Goal: Task Accomplishment & Management: Use online tool/utility

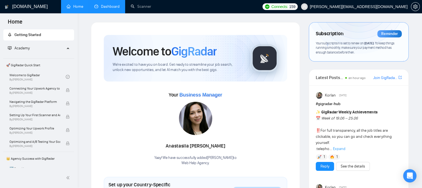
click at [108, 8] on link "Dashboard" at bounding box center [106, 6] width 25 height 5
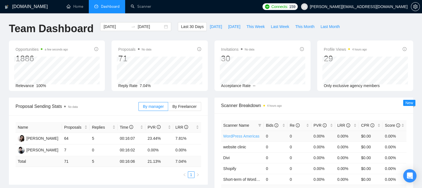
click at [230, 135] on link "WordPress Americas" at bounding box center [241, 136] width 36 height 4
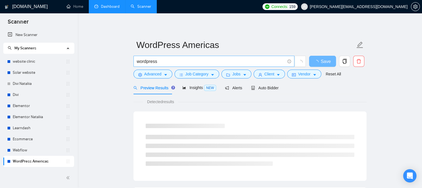
click at [159, 61] on input "wordpress" at bounding box center [211, 61] width 148 height 7
click at [165, 81] on div "Preview Results" at bounding box center [153, 87] width 40 height 13
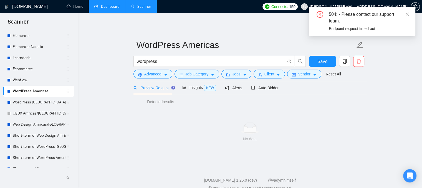
scroll to position [83, 0]
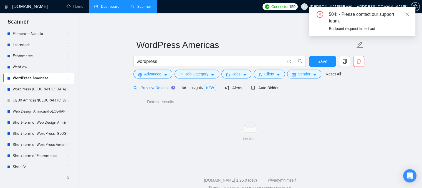
click at [407, 15] on icon "close" at bounding box center [407, 14] width 4 height 4
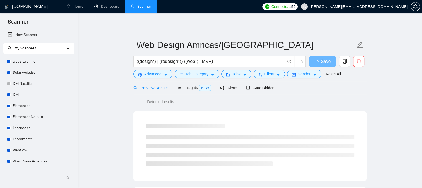
scroll to position [83, 0]
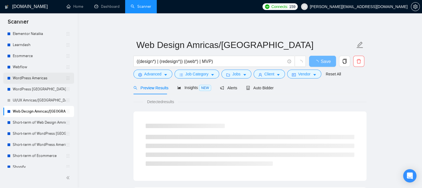
click at [37, 78] on link "WordPress Americas" at bounding box center [39, 78] width 53 height 11
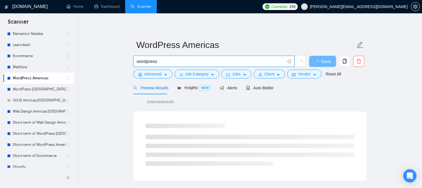
click at [216, 60] on input "wordpress" at bounding box center [211, 61] width 148 height 7
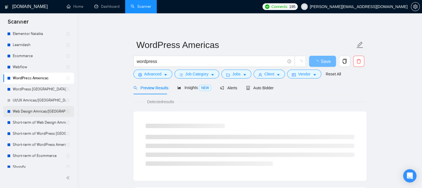
click at [53, 112] on link "Web Design Amricas/[GEOGRAPHIC_DATA]" at bounding box center [39, 111] width 53 height 11
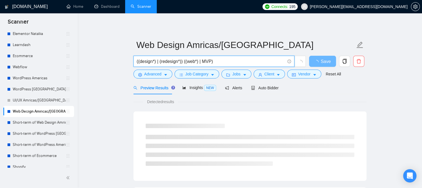
drag, startPoint x: 217, startPoint y: 60, endPoint x: 128, endPoint y: 57, distance: 89.6
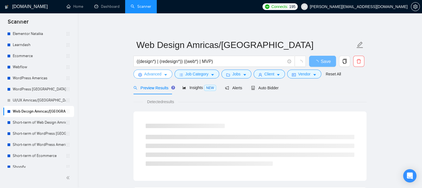
click at [140, 75] on icon "setting" at bounding box center [140, 75] width 4 height 4
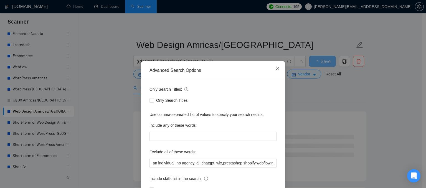
click at [275, 68] on icon "close" at bounding box center [277, 68] width 4 height 4
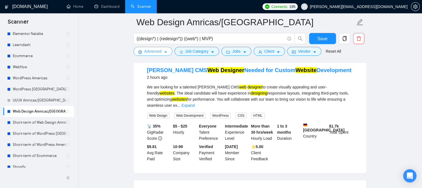
scroll to position [28, 0]
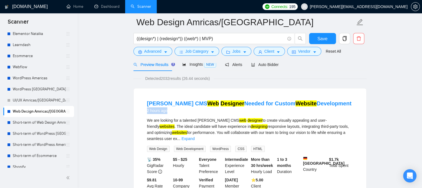
drag, startPoint x: 147, startPoint y: 111, endPoint x: 167, endPoint y: 111, distance: 20.5
click at [167, 111] on div "2 hours ago" at bounding box center [249, 110] width 204 height 7
click at [179, 114] on div "[PERSON_NAME] CMS Web Designer Needed for Custom Website Development 2 hours ago" at bounding box center [250, 108] width 206 height 16
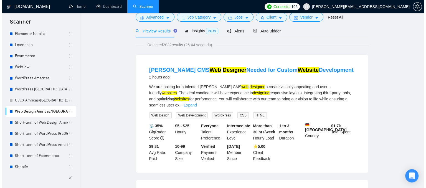
scroll to position [0, 0]
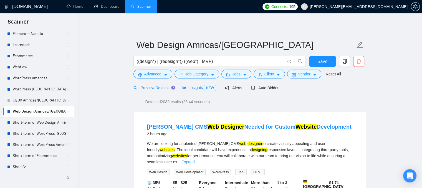
drag, startPoint x: 185, startPoint y: 88, endPoint x: 178, endPoint y: 96, distance: 11.2
click at [185, 88] on span "Insights NEW" at bounding box center [199, 87] width 34 height 4
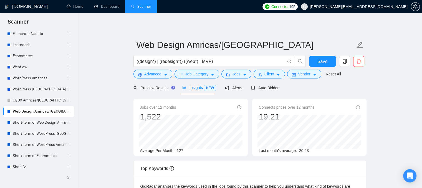
click at [178, 151] on span "127" at bounding box center [180, 150] width 6 height 4
click at [271, 75] on span "Client" at bounding box center [269, 74] width 10 height 6
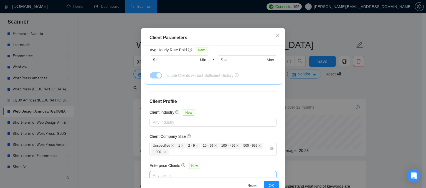
scroll to position [40, 0]
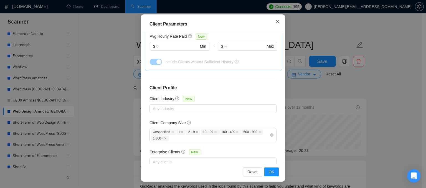
click at [277, 22] on icon "close" at bounding box center [277, 21] width 4 height 4
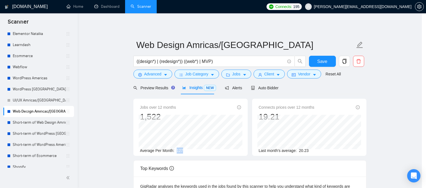
scroll to position [19, 0]
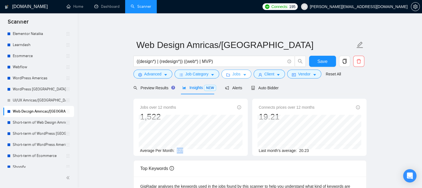
click at [228, 78] on button "Jobs" at bounding box center [236, 74] width 30 height 9
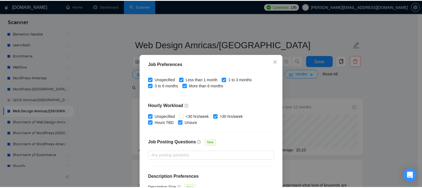
scroll to position [181, 0]
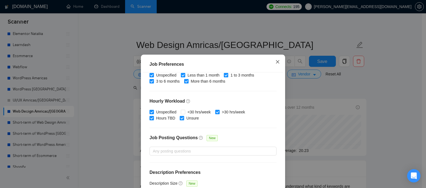
click at [276, 62] on icon "close" at bounding box center [277, 61] width 3 height 3
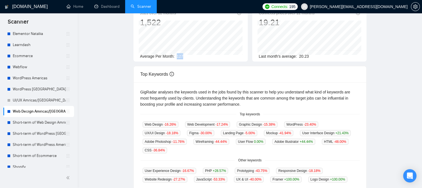
scroll to position [0, 0]
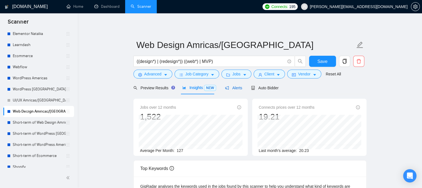
click at [231, 90] on span "Alerts" at bounding box center [233, 88] width 17 height 4
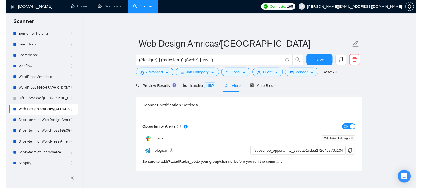
scroll to position [83, 0]
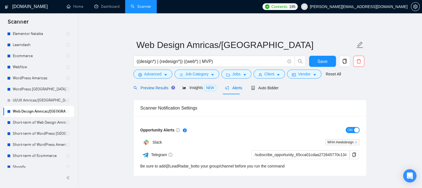
click at [155, 88] on span "Preview Results" at bounding box center [153, 88] width 40 height 4
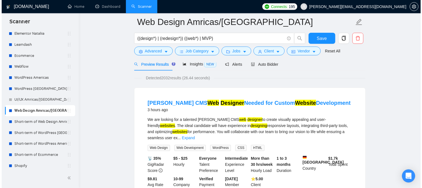
scroll to position [83, 0]
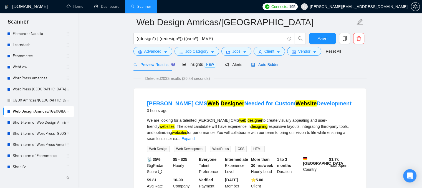
click at [256, 66] on span "Auto Bidder" at bounding box center [264, 64] width 27 height 4
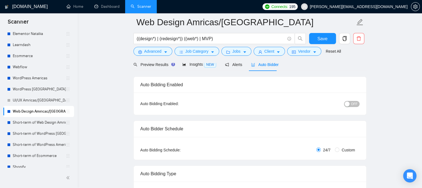
checkbox input "true"
drag, startPoint x: 323, startPoint y: 149, endPoint x: 330, endPoint y: 149, distance: 7.5
click at [330, 149] on span "24/7" at bounding box center [326, 150] width 12 height 6
click at [280, 149] on div "24/7 Custom" at bounding box center [286, 150] width 146 height 6
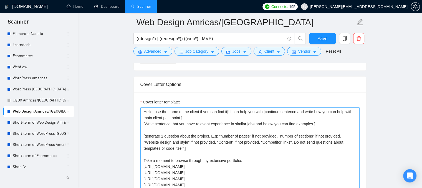
scroll to position [638, 0]
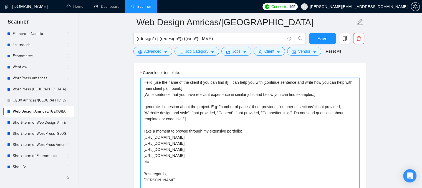
drag, startPoint x: 144, startPoint y: 84, endPoint x: 185, endPoint y: 183, distance: 107.1
click at [185, 183] on textarea "Hello [use the name of the client if you can find it]! I can help you with [con…" at bounding box center [249, 140] width 219 height 125
click at [195, 161] on textarea "Hello [use the name of the client if you can find it]! I can help you with [con…" at bounding box center [249, 139] width 219 height 125
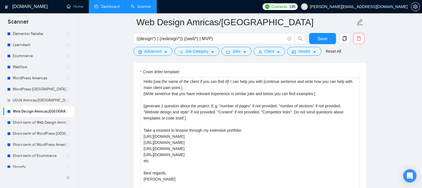
click at [96, 7] on link "Dashboard" at bounding box center [106, 6] width 25 height 5
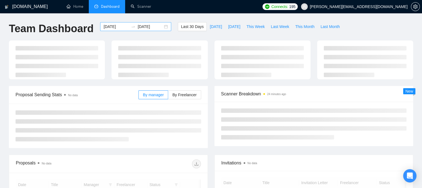
click at [111, 26] on input "[DATE]" at bounding box center [115, 27] width 25 height 6
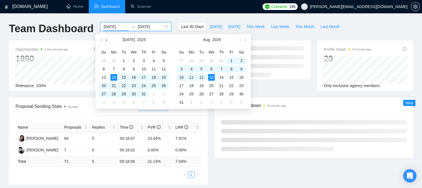
click at [107, 40] on span "button" at bounding box center [107, 40] width 3 height 3
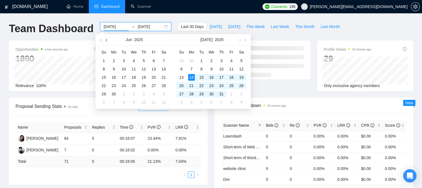
click at [107, 40] on span "button" at bounding box center [107, 40] width 3 height 3
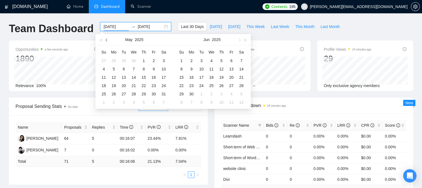
click at [107, 40] on span "button" at bounding box center [107, 40] width 3 height 3
type input "[DATE]"
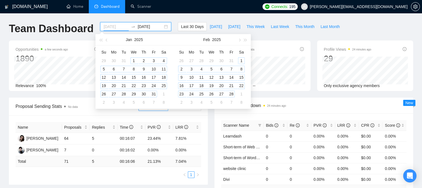
click at [133, 61] on div "1" at bounding box center [133, 60] width 7 height 7
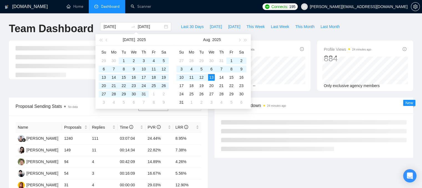
type input "[DATE]"
click at [85, 35] on h1 "Team Dashboard" at bounding box center [51, 28] width 85 height 13
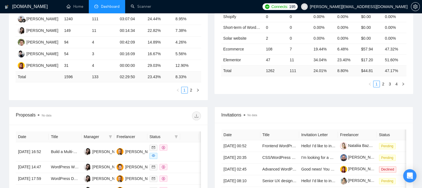
scroll to position [55, 0]
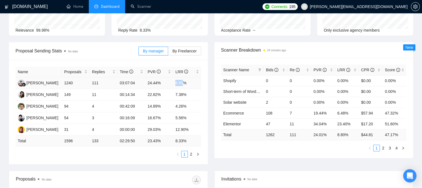
drag, startPoint x: 183, startPoint y: 83, endPoint x: 175, endPoint y: 84, distance: 7.8
click at [175, 84] on td "8.95%" at bounding box center [187, 83] width 28 height 12
click at [340, 70] on span "LRR" at bounding box center [343, 70] width 13 height 4
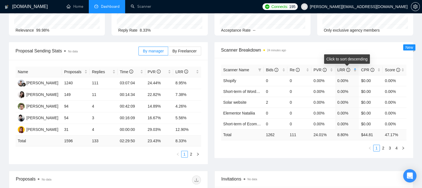
click at [340, 70] on span "LRR" at bounding box center [343, 70] width 13 height 4
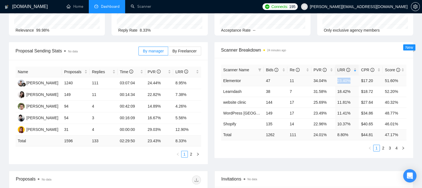
drag, startPoint x: 337, startPoint y: 81, endPoint x: 350, endPoint y: 81, distance: 13.3
click at [350, 81] on td "23.40%" at bounding box center [347, 80] width 24 height 11
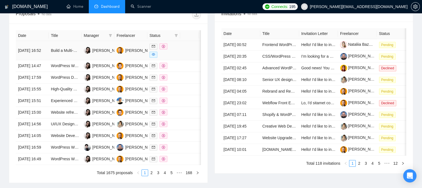
scroll to position [222, 0]
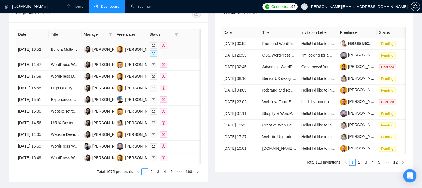
click at [180, 47] on td at bounding box center [163, 49] width 33 height 19
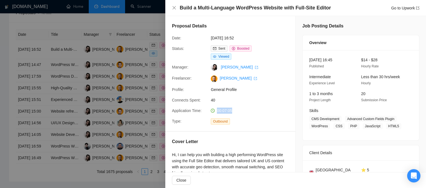
drag, startPoint x: 231, startPoint y: 111, endPoint x: 216, endPoint y: 112, distance: 15.0
click at [216, 112] on div "00:07:05" at bounding box center [237, 111] width 58 height 6
click at [172, 8] on icon "close" at bounding box center [174, 8] width 4 height 4
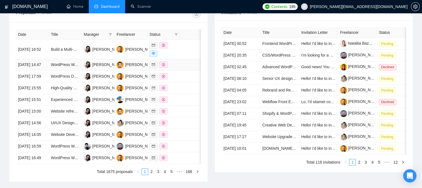
click at [173, 68] on div at bounding box center [163, 65] width 28 height 6
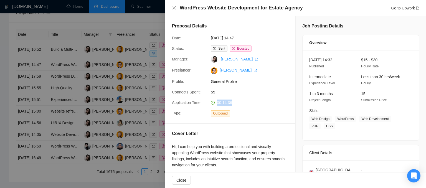
drag, startPoint x: 234, startPoint y: 103, endPoint x: 214, endPoint y: 103, distance: 20.2
click at [214, 103] on div "00:14:36" at bounding box center [237, 103] width 58 height 6
click at [135, 68] on div at bounding box center [213, 94] width 426 height 188
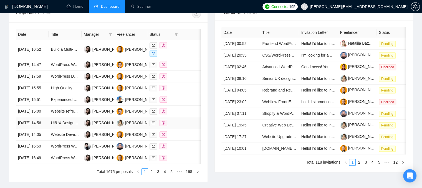
click at [182, 129] on td at bounding box center [189, 123] width 19 height 12
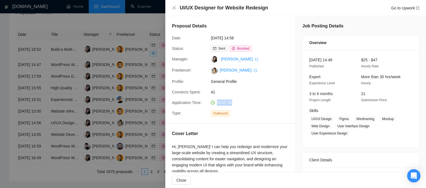
drag, startPoint x: 234, startPoint y: 104, endPoint x: 217, endPoint y: 105, distance: 16.7
click at [217, 105] on div "00:07:56" at bounding box center [237, 103] width 58 height 6
click at [137, 93] on div at bounding box center [213, 94] width 426 height 188
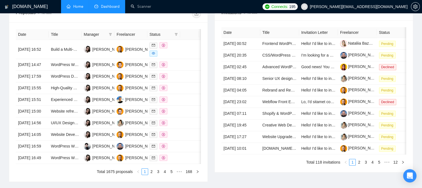
click at [75, 9] on link "Home" at bounding box center [75, 6] width 17 height 5
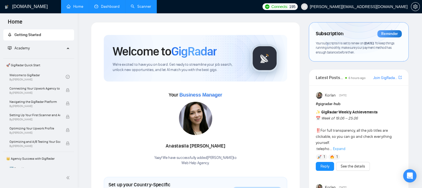
click at [142, 5] on link "Scanner" at bounding box center [141, 6] width 21 height 5
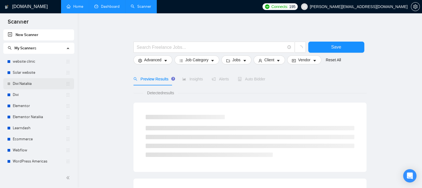
click at [29, 81] on link "Divi Nataliia" at bounding box center [39, 83] width 53 height 11
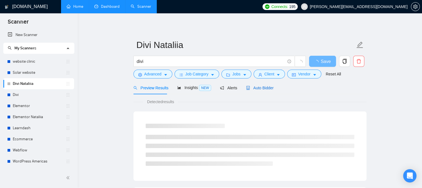
click at [255, 88] on span "Auto Bidder" at bounding box center [259, 88] width 27 height 4
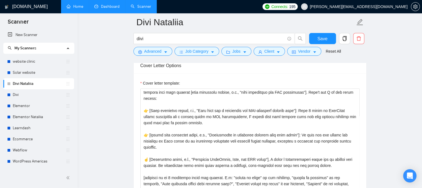
scroll to position [61, 0]
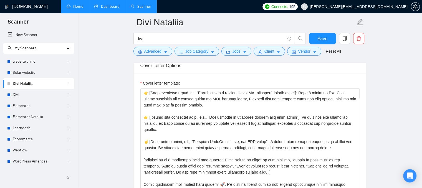
click at [362, 7] on span "[PERSON_NAME][EMAIL_ADDRESS][DOMAIN_NAME]" at bounding box center [359, 7] width 98 height 0
click at [364, 10] on span "[PERSON_NAME][EMAIL_ADDRESS][DOMAIN_NAME]" at bounding box center [353, 7] width 113 height 18
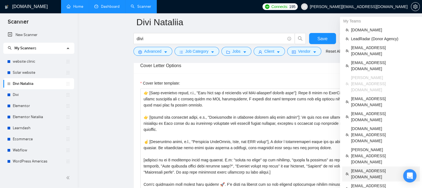
click at [356, 168] on span "[EMAIL_ADDRESS][DOMAIN_NAME]" at bounding box center [383, 174] width 65 height 12
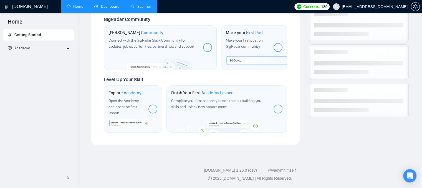
scroll to position [260, 0]
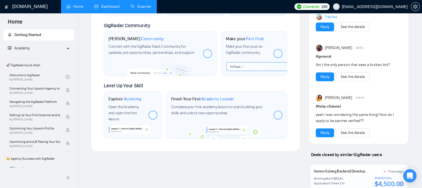
click at [101, 6] on link "Dashboard" at bounding box center [106, 6] width 25 height 5
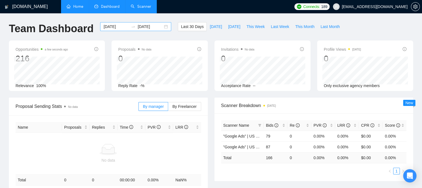
click at [108, 24] on input "[DATE]" at bounding box center [115, 27] width 25 height 6
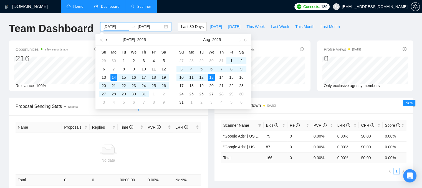
click at [108, 40] on button "button" at bounding box center [107, 39] width 6 height 11
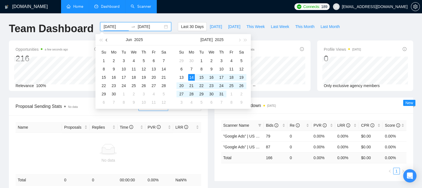
click at [108, 40] on button "button" at bounding box center [107, 39] width 6 height 11
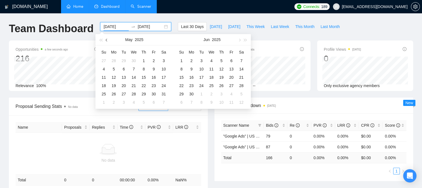
click at [108, 40] on button "button" at bounding box center [107, 39] width 6 height 11
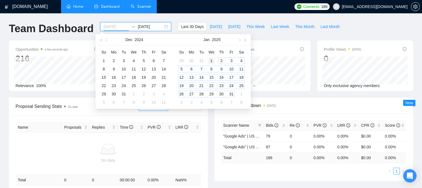
type input "[DATE]"
click at [213, 60] on div "1" at bounding box center [211, 60] width 7 height 7
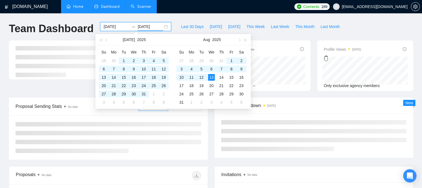
click at [200, 17] on div "[DOMAIN_NAME] Home Dashboard Scanner Connects: 189 [EMAIL_ADDRESS][DOMAIN_NAME]…" at bounding box center [211, 152] width 422 height 304
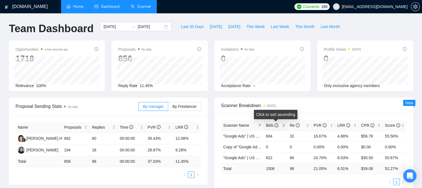
click at [283, 127] on div "Bids" at bounding box center [275, 125] width 19 height 6
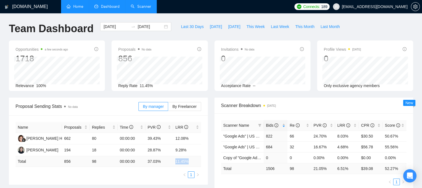
drag, startPoint x: 174, startPoint y: 161, endPoint x: 188, endPoint y: 162, distance: 14.2
click at [188, 162] on td "11.45 %" at bounding box center [187, 161] width 28 height 11
drag, startPoint x: 91, startPoint y: 159, endPoint x: 100, endPoint y: 160, distance: 9.6
click at [100, 160] on td "98" at bounding box center [104, 161] width 28 height 11
drag, startPoint x: 172, startPoint y: 161, endPoint x: 182, endPoint y: 161, distance: 10.3
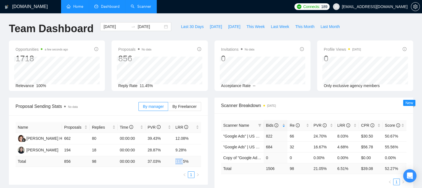
click at [182, 161] on tr "Total 856 98 00:00:00 37.03 % 11.45 %" at bounding box center [108, 161] width 185 height 11
drag, startPoint x: 337, startPoint y: 137, endPoint x: 346, endPoint y: 137, distance: 8.9
click at [346, 137] on td "8.03%" at bounding box center [347, 136] width 24 height 11
drag, startPoint x: 265, startPoint y: 148, endPoint x: 272, endPoint y: 149, distance: 7.2
click at [272, 149] on td "684" at bounding box center [275, 146] width 24 height 11
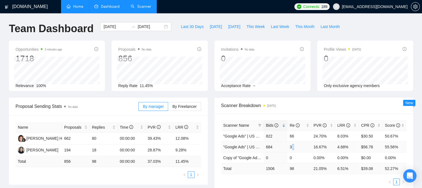
drag, startPoint x: 293, startPoint y: 146, endPoint x: 297, endPoint y: 146, distance: 3.9
click at [297, 146] on td "32" at bounding box center [299, 146] width 24 height 11
drag, startPoint x: 337, startPoint y: 146, endPoint x: 350, endPoint y: 146, distance: 13.0
click at [350, 146] on td "4.68%" at bounding box center [347, 146] width 24 height 11
click at [248, 137] on link ""Google Ads" | US & US Only | Expert" at bounding box center [255, 136] width 65 height 4
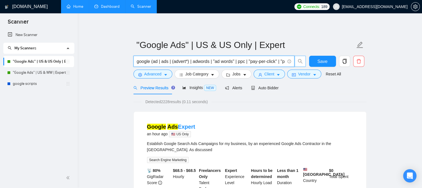
scroll to position [0, 24]
drag, startPoint x: 137, startPoint y: 62, endPoint x: 304, endPoint y: 63, distance: 166.6
click at [304, 63] on span "google (ad | ads | (advert*) | adwords | "ad words" | ppc | "pay-per-click" | "…" at bounding box center [219, 61] width 172 height 11
click at [264, 59] on input "google (ad | ads | (advert*) | adwords | "ad words" | ppc | "pay-per-click" | "…" at bounding box center [211, 61] width 148 height 7
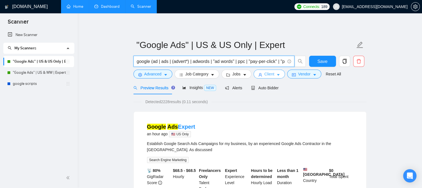
click at [269, 76] on span "Client" at bounding box center [269, 74] width 10 height 6
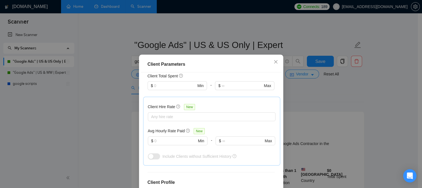
scroll to position [150, 0]
click at [159, 141] on input "text" at bounding box center [175, 140] width 42 height 6
click at [273, 62] on icon "close" at bounding box center [275, 62] width 4 height 4
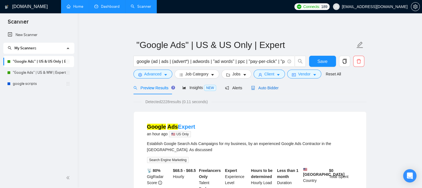
click at [261, 90] on span "Auto Bidder" at bounding box center [264, 88] width 27 height 4
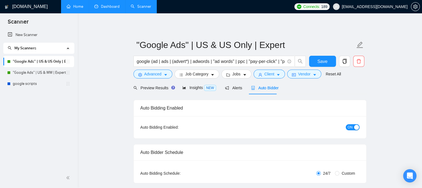
checkbox input "true"
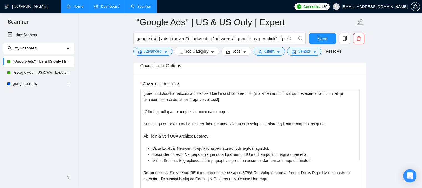
scroll to position [610, 0]
